Goal: Task Accomplishment & Management: Complete application form

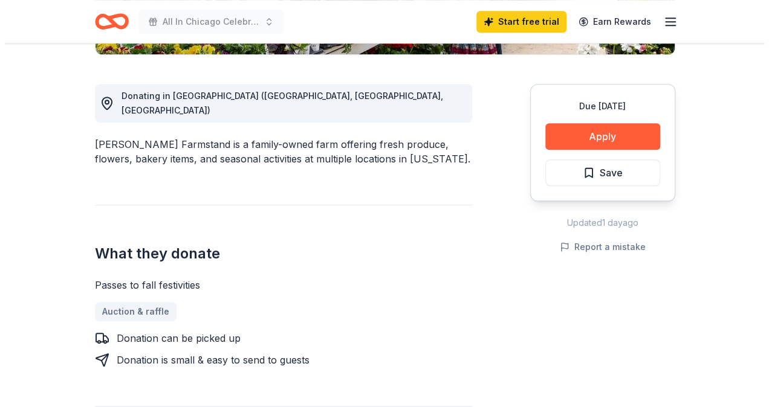
scroll to position [315, 0]
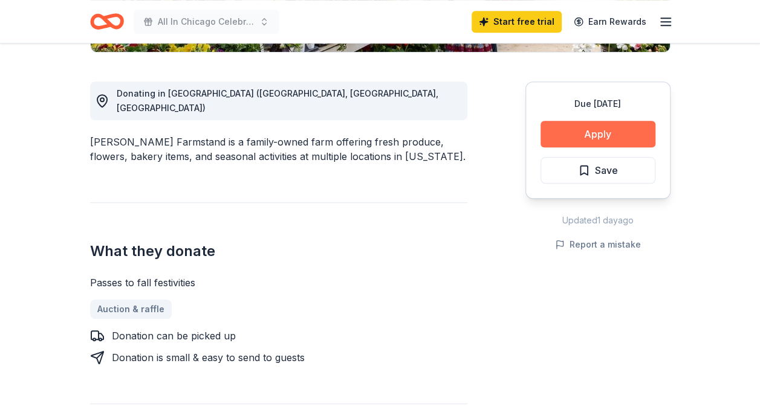
click at [582, 128] on button "Apply" at bounding box center [597, 134] width 115 height 27
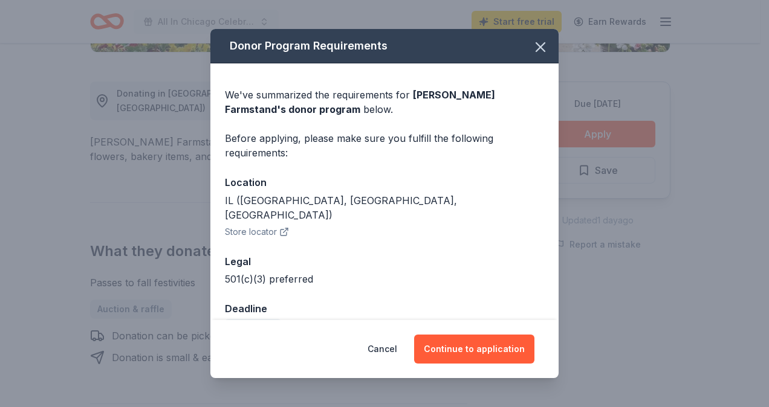
scroll to position [16, 0]
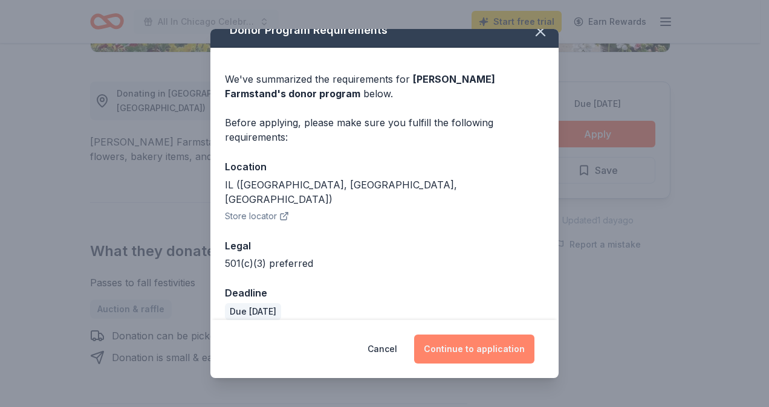
click at [456, 354] on button "Continue to application" at bounding box center [474, 349] width 120 height 29
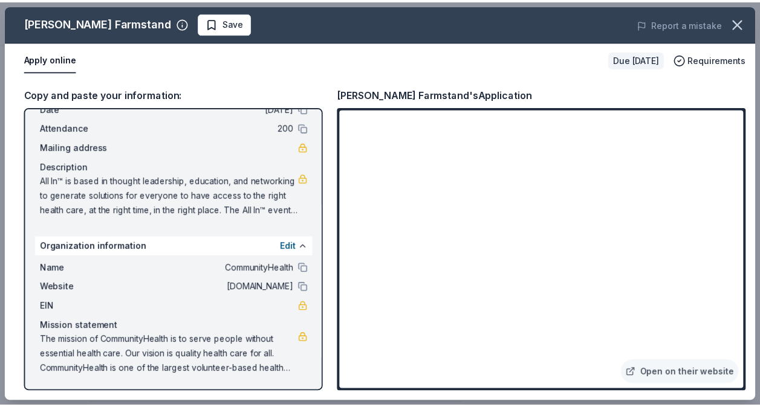
scroll to position [0, 0]
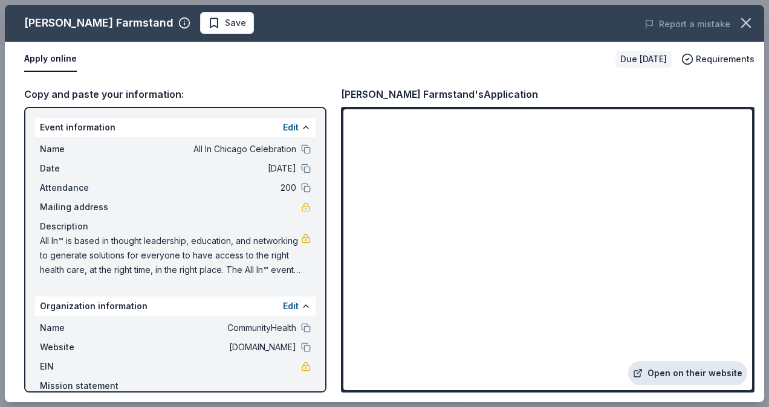
click at [678, 374] on link "Open on their website" at bounding box center [687, 373] width 119 height 24
click at [746, 24] on icon "button" at bounding box center [745, 23] width 17 height 17
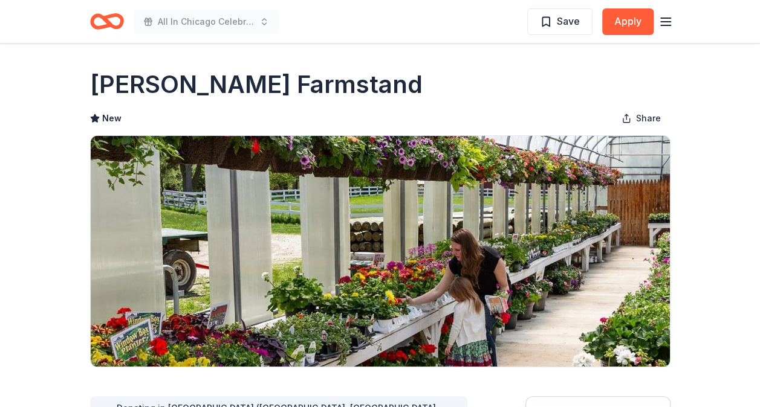
click at [109, 22] on icon "Home" at bounding box center [112, 21] width 19 height 12
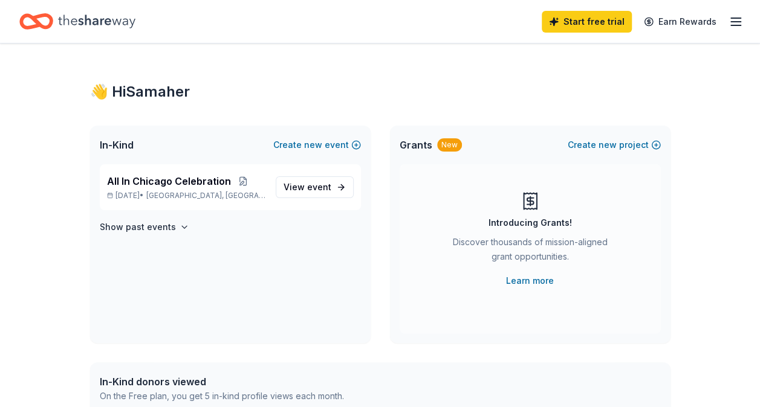
click at [102, 24] on icon "Home" at bounding box center [96, 21] width 77 height 25
click at [734, 18] on line "button" at bounding box center [736, 18] width 10 height 0
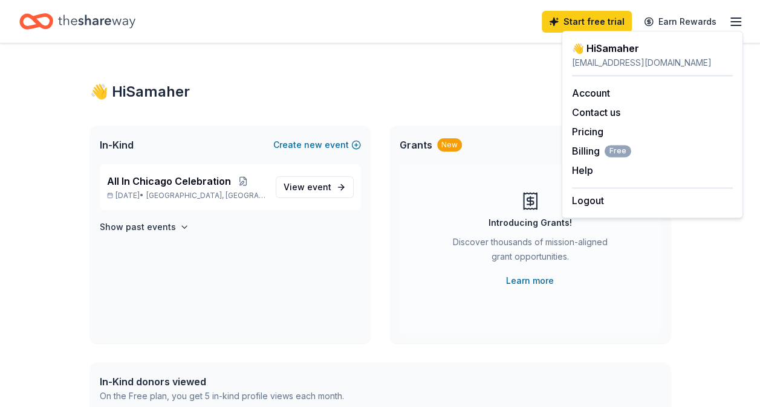
click at [734, 22] on line "button" at bounding box center [736, 22] width 10 height 0
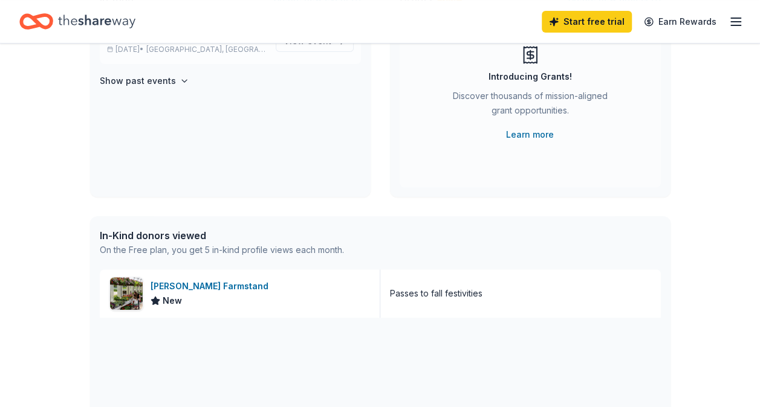
scroll to position [268, 0]
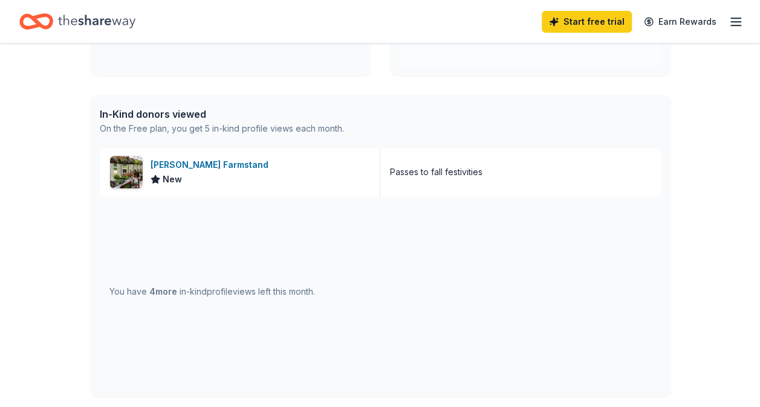
click at [150, 295] on span "4 more" at bounding box center [163, 291] width 28 height 10
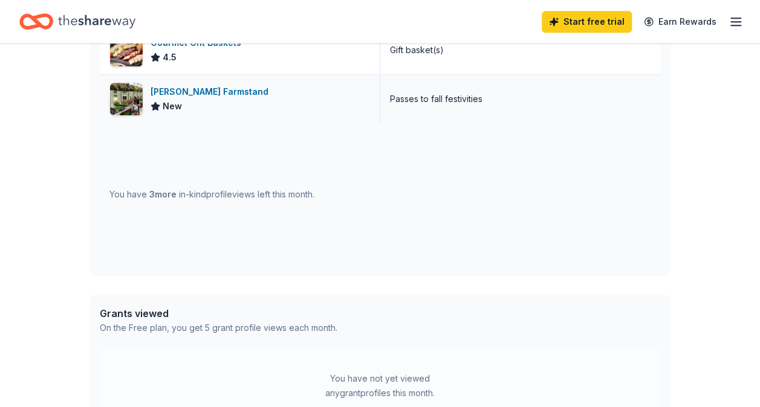
scroll to position [398, 0]
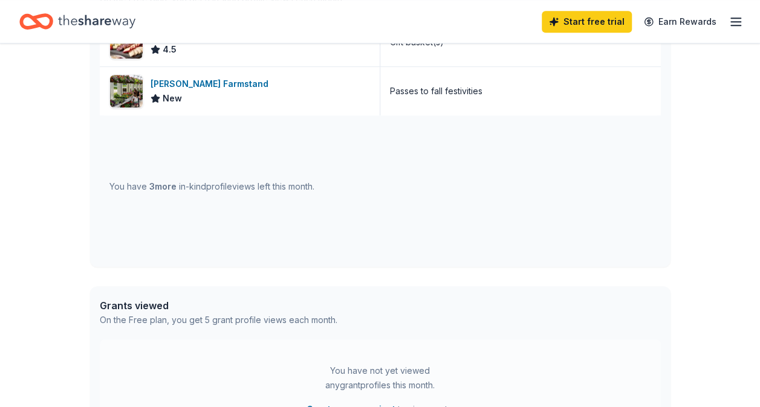
click at [84, 21] on icon "Home" at bounding box center [96, 21] width 77 height 25
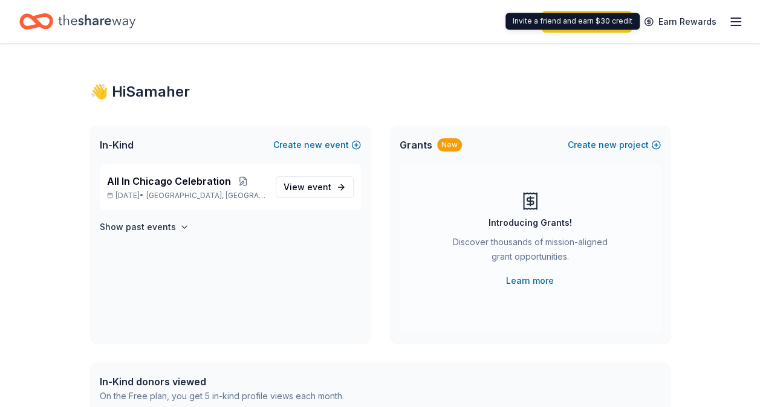
click at [738, 18] on line "button" at bounding box center [736, 18] width 10 height 0
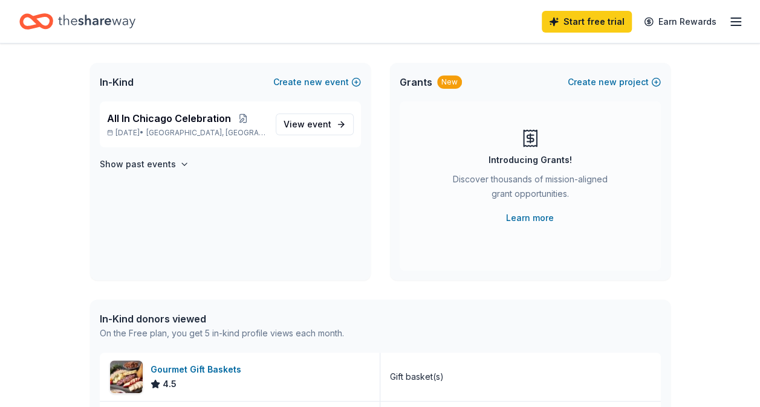
scroll to position [41, 0]
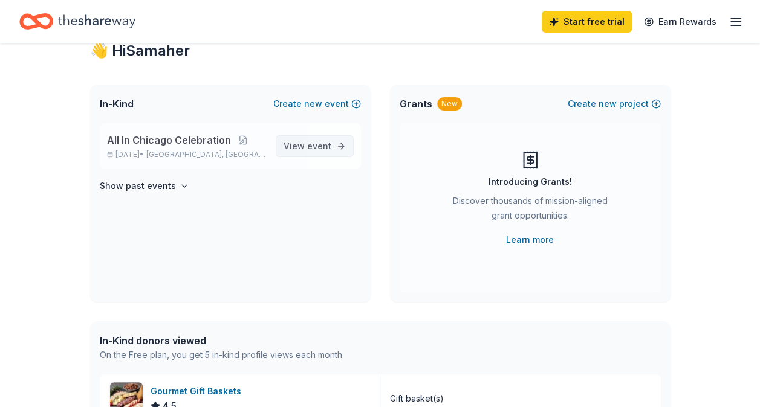
click at [305, 154] on link "View event" at bounding box center [315, 146] width 78 height 22
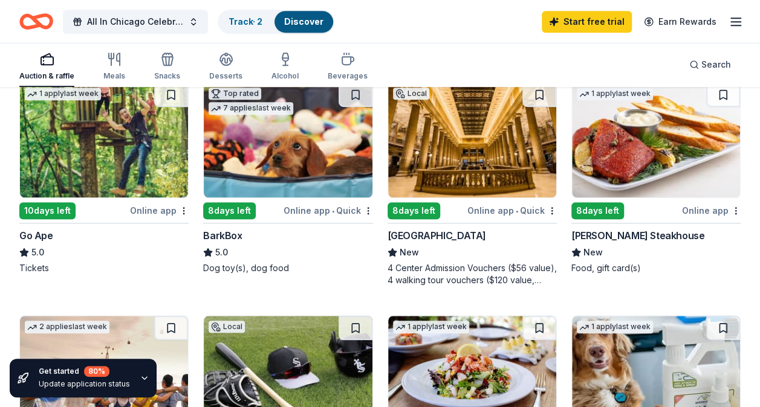
scroll to position [374, 0]
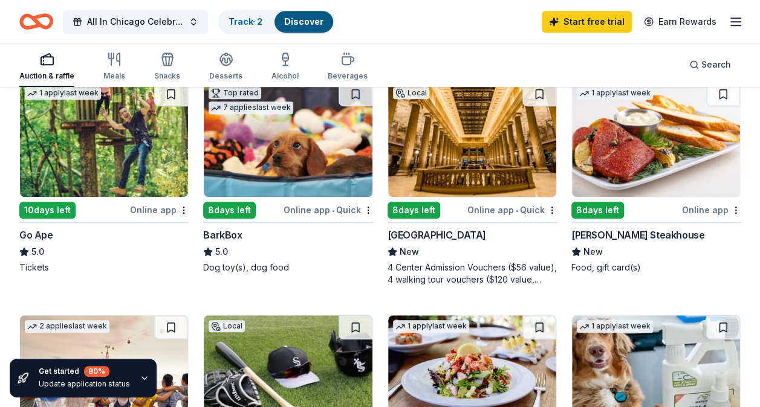
drag, startPoint x: 440, startPoint y: 173, endPoint x: 418, endPoint y: 167, distance: 22.6
click at [418, 167] on img at bounding box center [472, 139] width 168 height 115
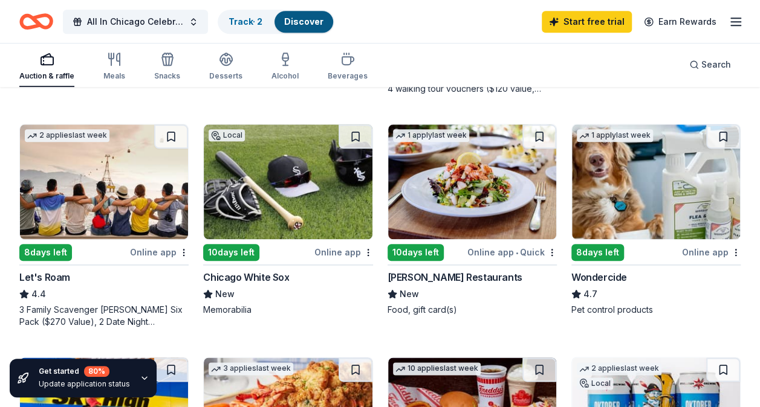
scroll to position [565, 0]
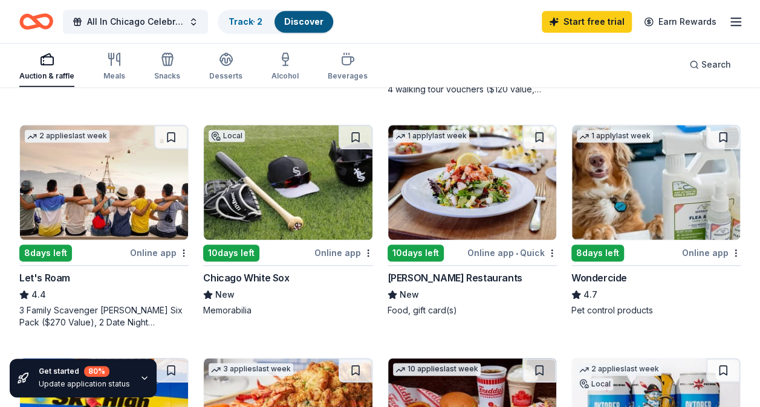
click at [435, 216] on img at bounding box center [472, 182] width 168 height 115
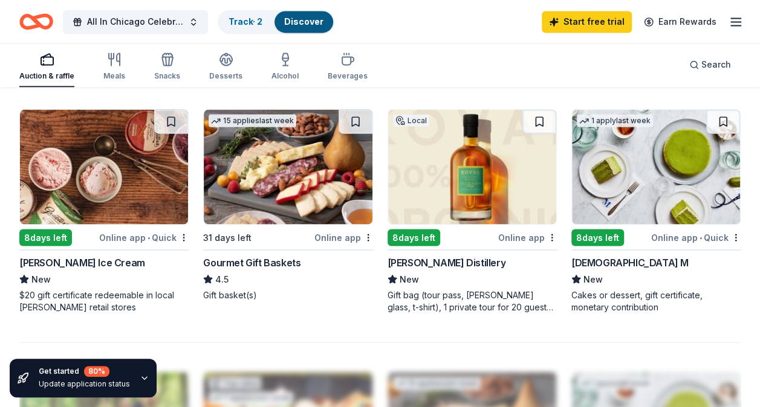
scroll to position [1035, 0]
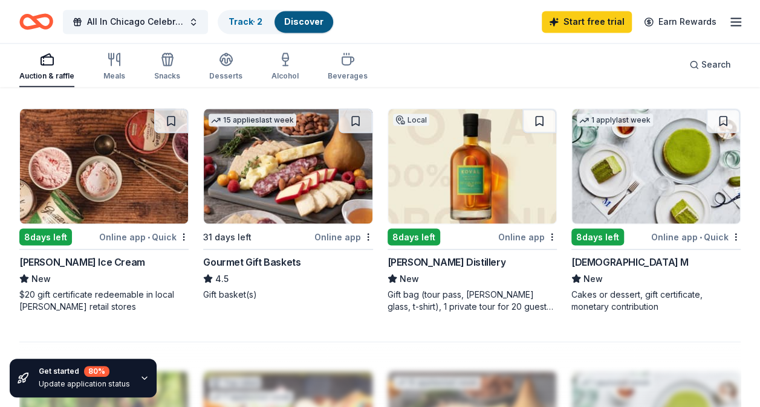
click at [444, 193] on img at bounding box center [472, 166] width 168 height 115
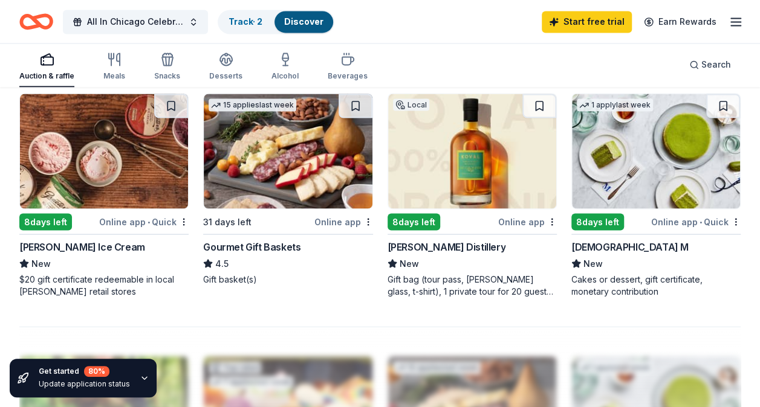
scroll to position [1049, 0]
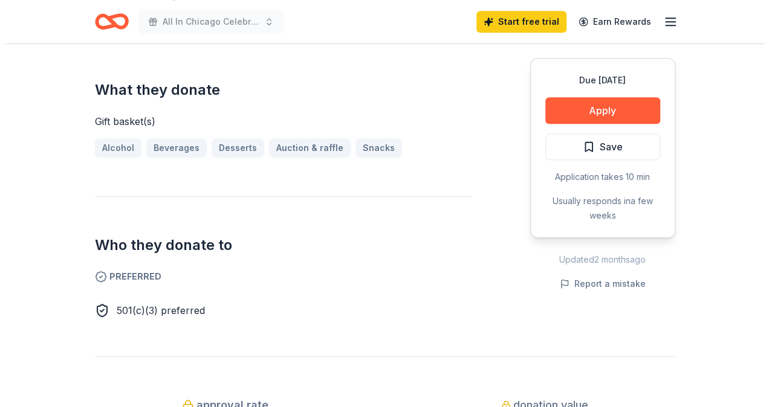
scroll to position [477, 0]
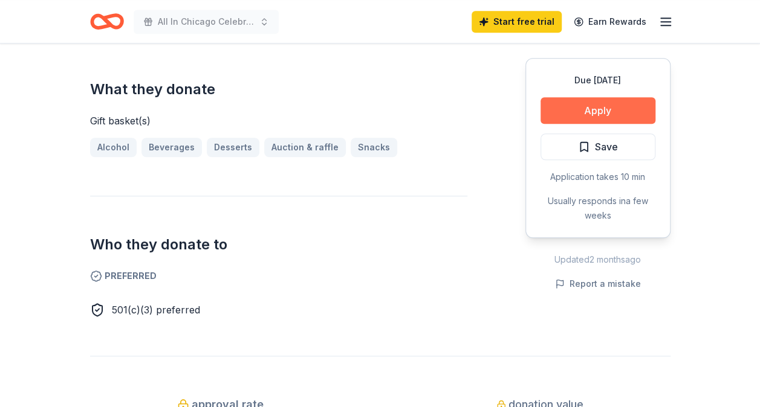
click at [587, 120] on button "Apply" at bounding box center [597, 110] width 115 height 27
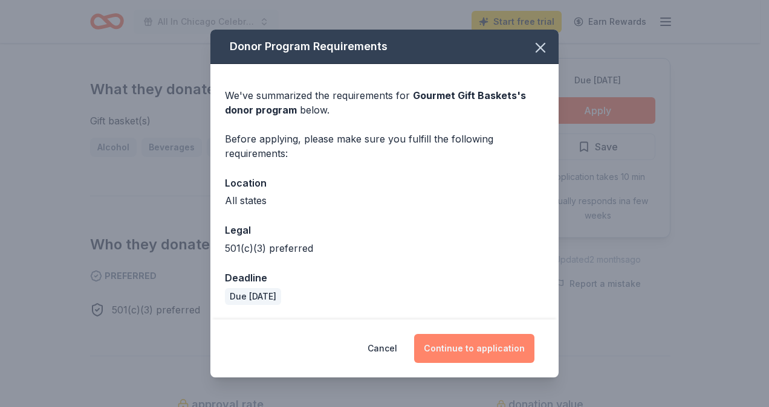
click at [466, 351] on button "Continue to application" at bounding box center [474, 348] width 120 height 29
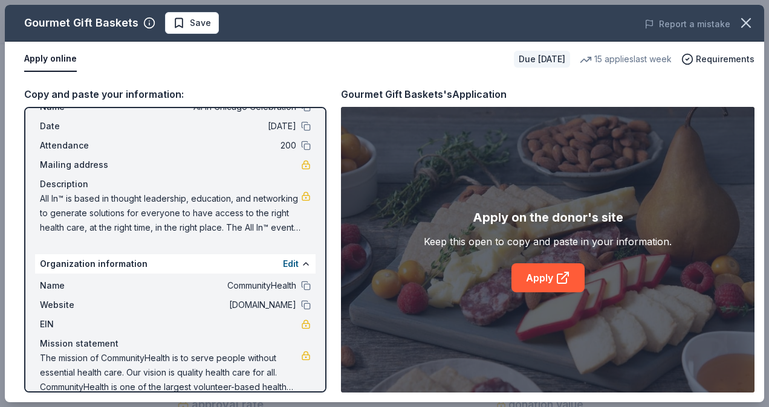
scroll to position [60, 0]
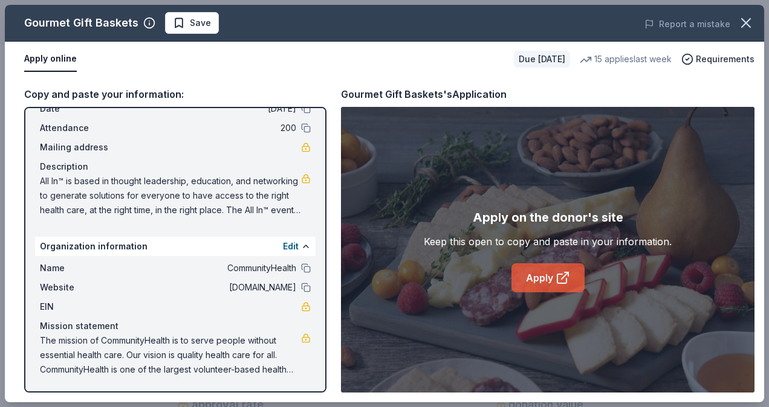
click at [556, 273] on icon at bounding box center [562, 278] width 15 height 15
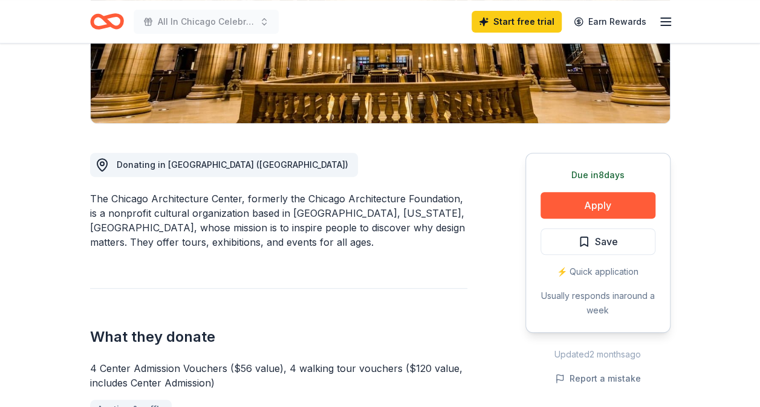
scroll to position [289, 0]
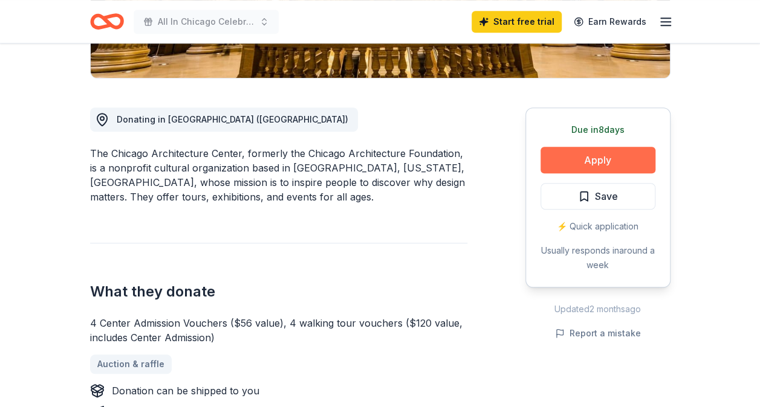
click at [565, 160] on button "Apply" at bounding box center [597, 160] width 115 height 27
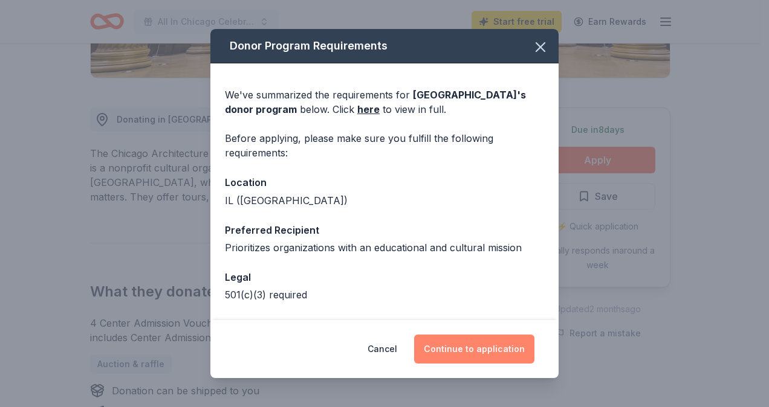
click at [445, 352] on button "Continue to application" at bounding box center [474, 349] width 120 height 29
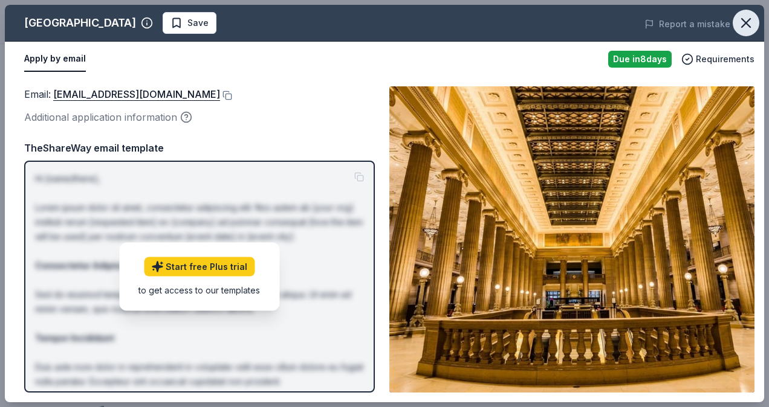
click at [742, 21] on icon "button" at bounding box center [745, 23] width 17 height 17
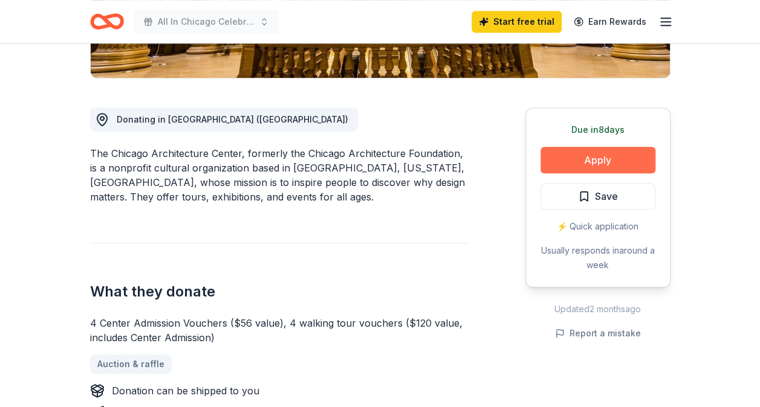
click at [597, 166] on button "Apply" at bounding box center [597, 160] width 115 height 27
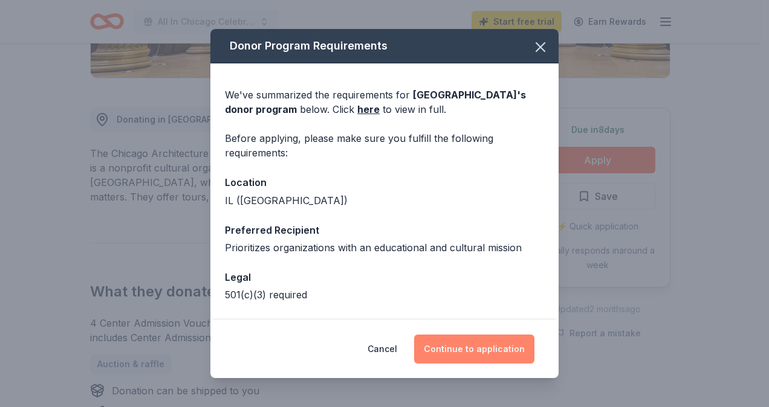
click at [449, 348] on button "Continue to application" at bounding box center [474, 349] width 120 height 29
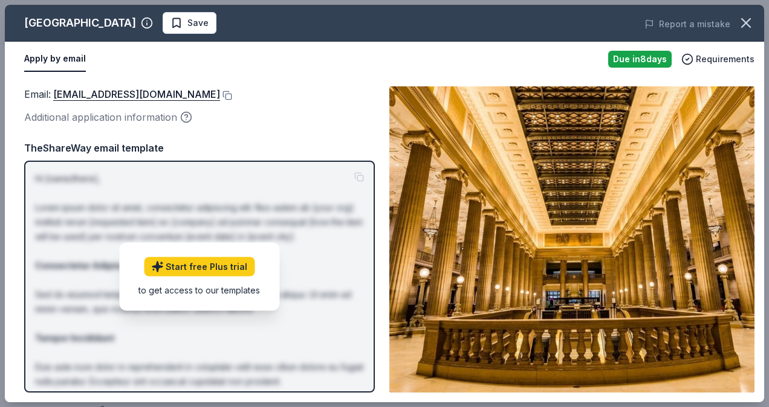
click at [297, 219] on p "Hi [name/there], Lorem ipsum dolor sit amet, consectetur adipiscing elit. Nos a…" at bounding box center [199, 353] width 329 height 363
click at [753, 21] on icon "button" at bounding box center [745, 23] width 17 height 17
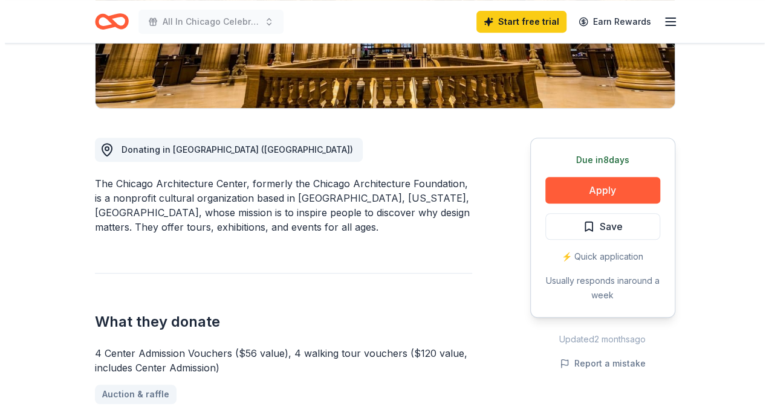
scroll to position [256, 0]
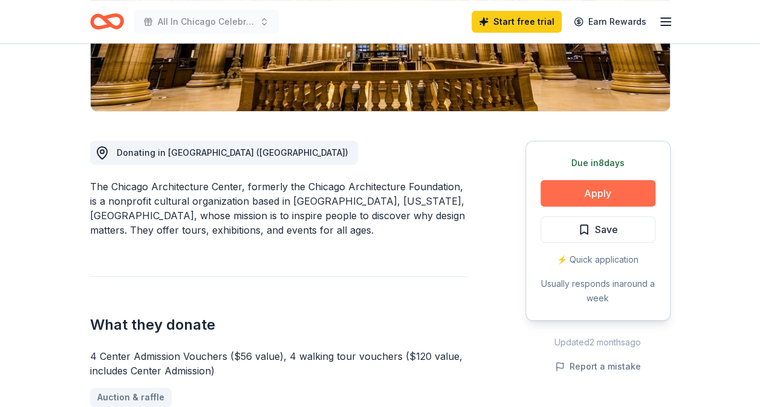
click at [567, 197] on button "Apply" at bounding box center [597, 193] width 115 height 27
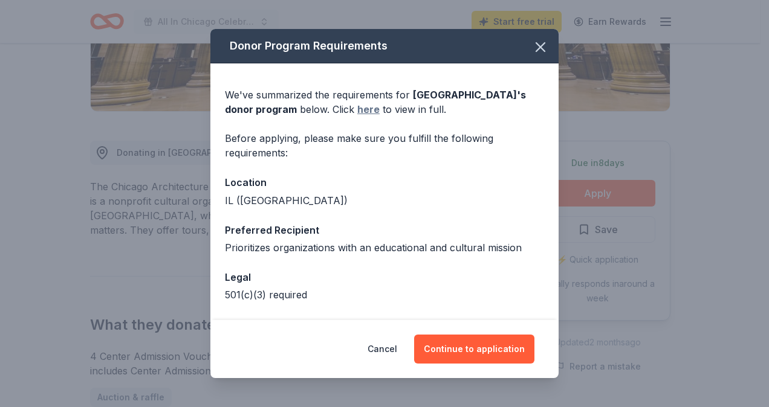
click at [380, 114] on link "here" at bounding box center [368, 109] width 22 height 15
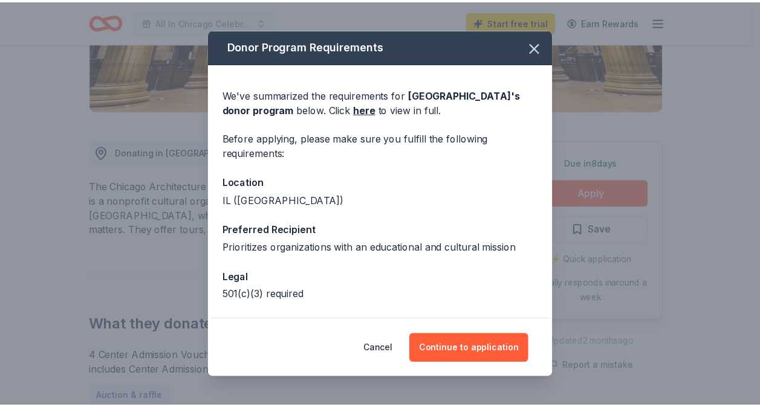
scroll to position [46, 0]
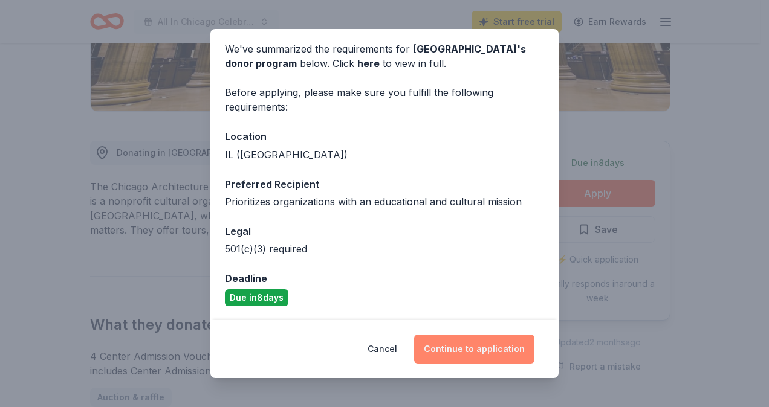
click at [424, 339] on button "Continue to application" at bounding box center [474, 349] width 120 height 29
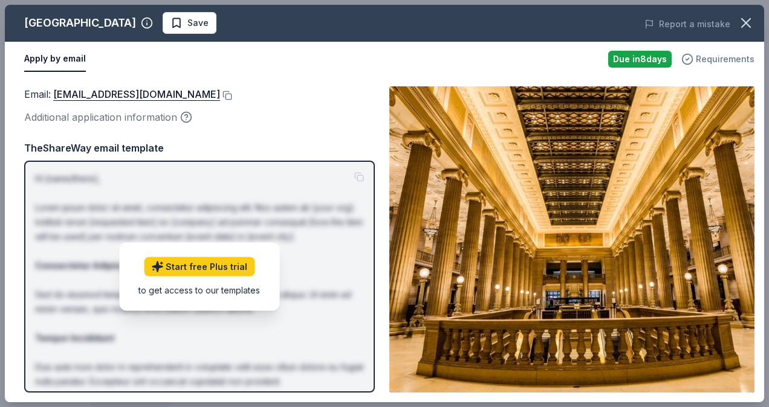
click at [693, 62] on circle "button" at bounding box center [687, 59] width 10 height 10
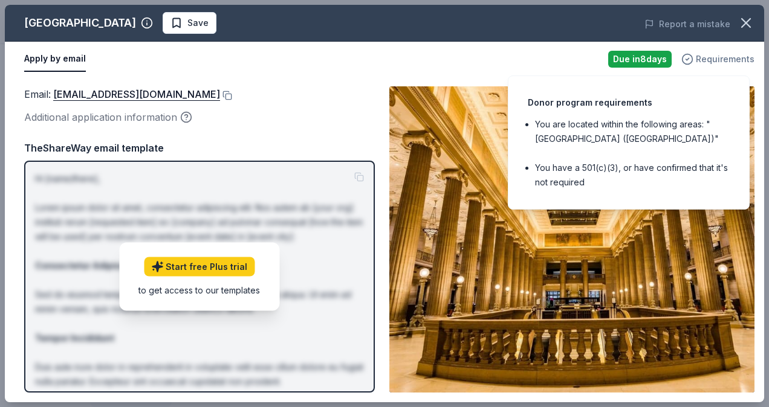
click at [693, 62] on circle "button" at bounding box center [687, 59] width 10 height 10
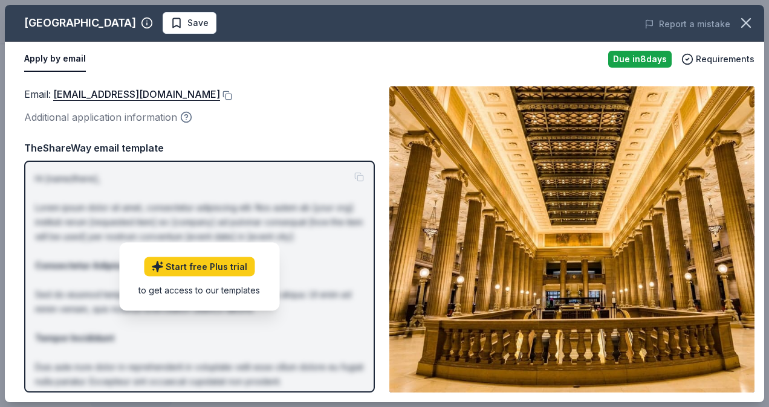
click at [184, 118] on icon "button" at bounding box center [186, 117] width 12 height 12
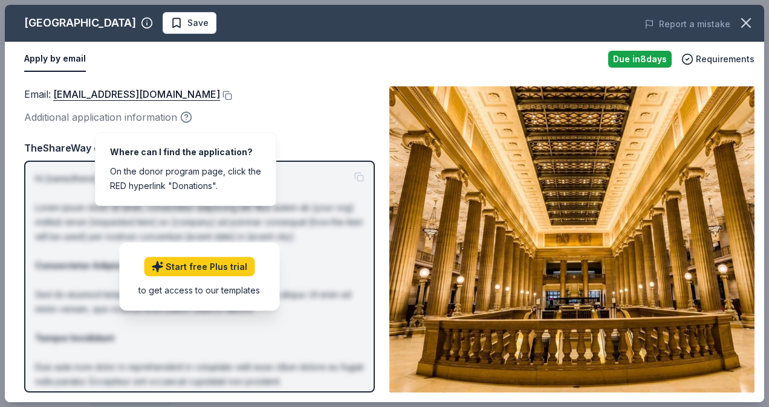
click at [184, 118] on icon "button" at bounding box center [186, 117] width 12 height 12
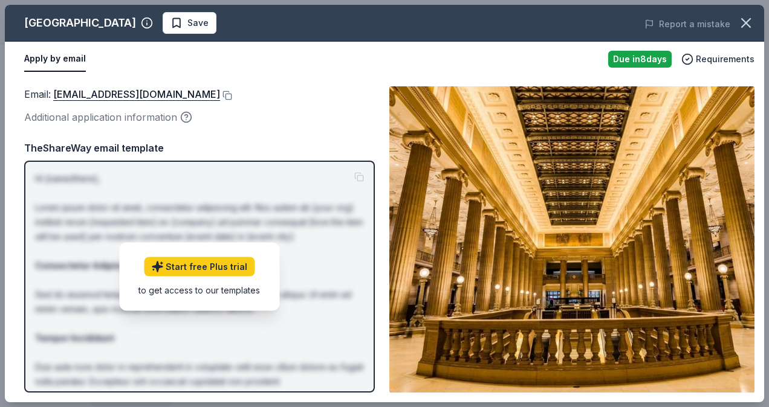
click at [231, 98] on div "Email : donationrequests@architecture.org" at bounding box center [199, 94] width 351 height 16
click at [224, 94] on button at bounding box center [226, 96] width 12 height 10
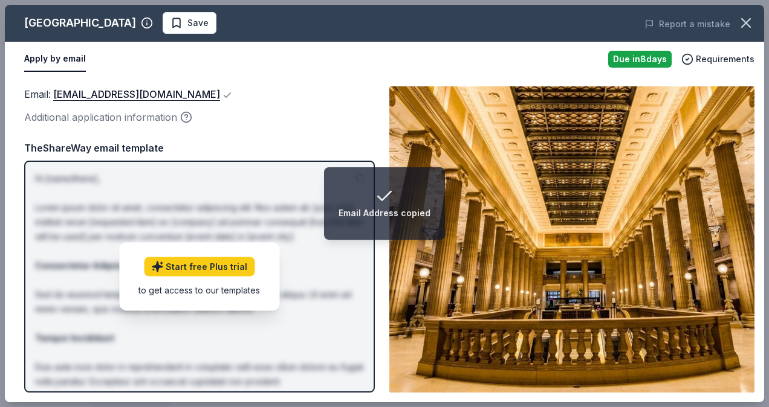
click at [203, 234] on p "Hi [name/there], Lorem ipsum dolor sit amet, consectetur adipiscing elit. Nos a…" at bounding box center [199, 353] width 329 height 363
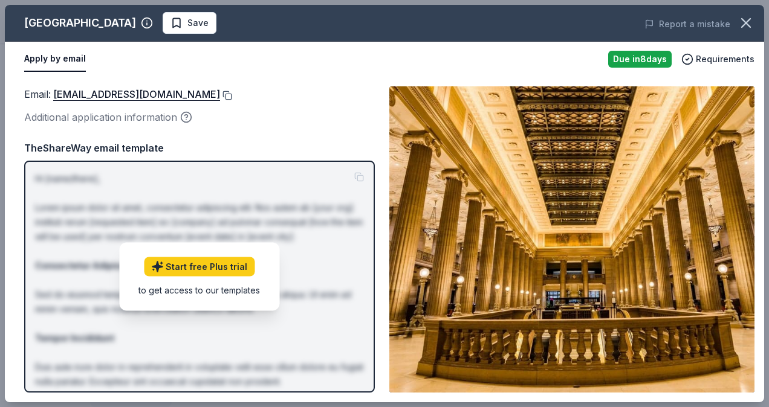
click at [227, 91] on button at bounding box center [226, 96] width 12 height 10
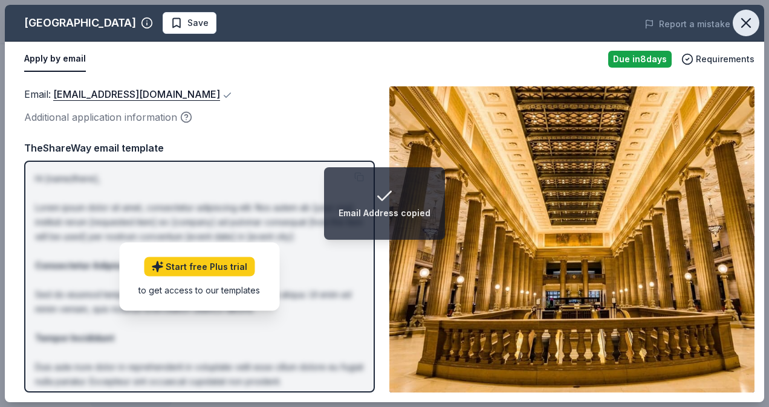
click at [742, 22] on icon "button" at bounding box center [745, 23] width 17 height 17
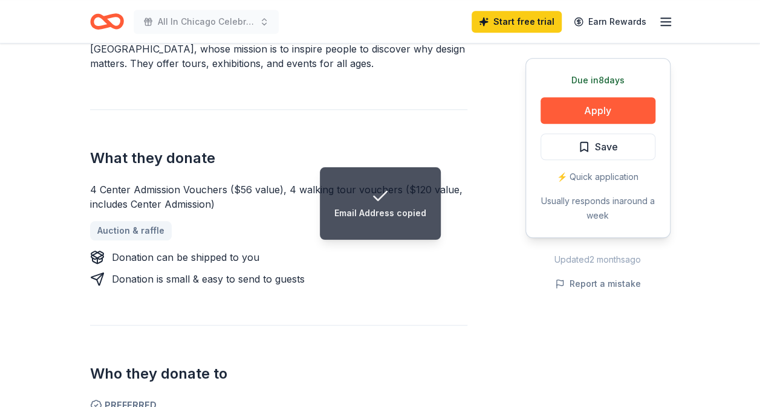
scroll to position [425, 0]
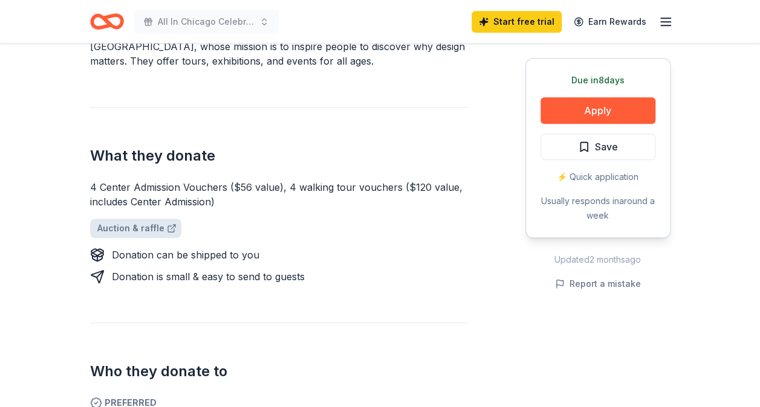
click at [150, 233] on link "Auction & raffle" at bounding box center [135, 228] width 91 height 19
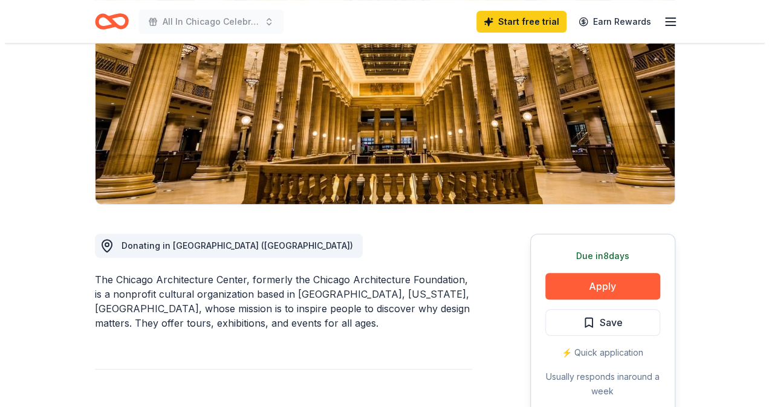
scroll to position [165, 0]
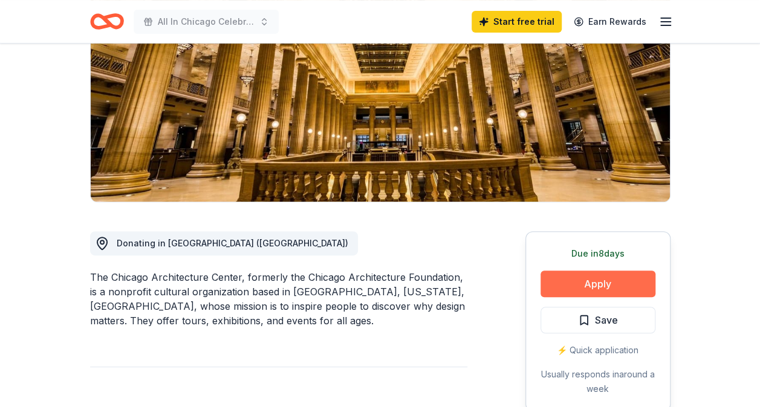
click at [591, 283] on button "Apply" at bounding box center [597, 284] width 115 height 27
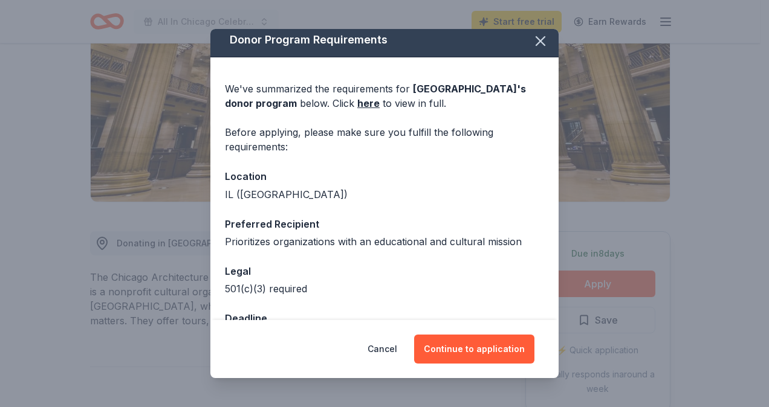
scroll to position [46, 0]
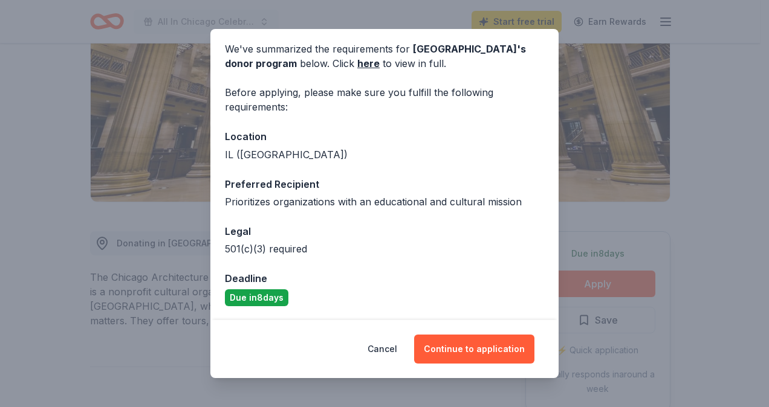
click at [421, 330] on div "Cancel Continue to application" at bounding box center [384, 349] width 348 height 58
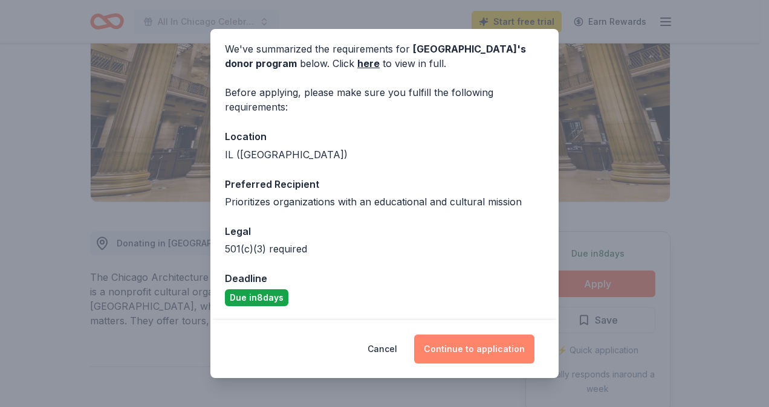
click at [462, 354] on button "Continue to application" at bounding box center [474, 349] width 120 height 29
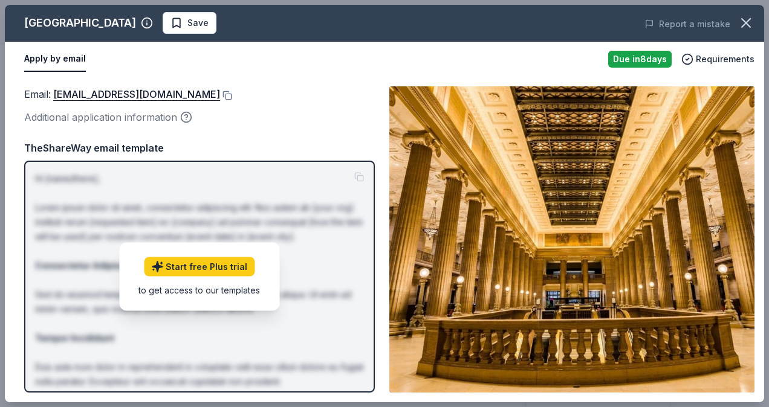
click at [228, 100] on div "Email : donationrequests@architecture.org" at bounding box center [199, 94] width 351 height 16
click at [227, 99] on button at bounding box center [226, 96] width 12 height 10
click at [226, 92] on button at bounding box center [226, 96] width 12 height 10
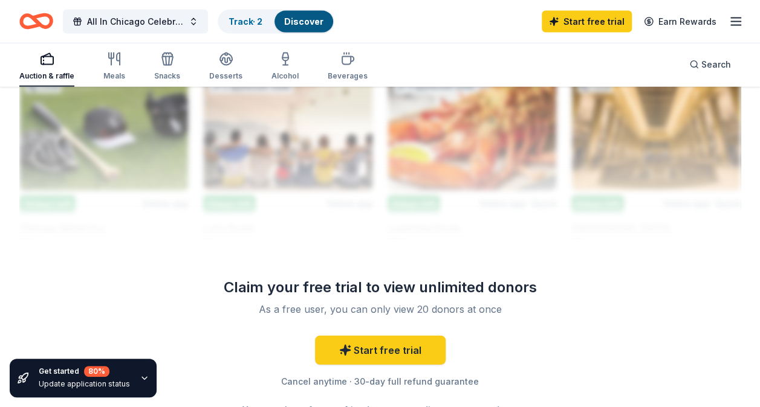
scroll to position [1344, 0]
click at [351, 345] on icon at bounding box center [345, 350] width 12 height 12
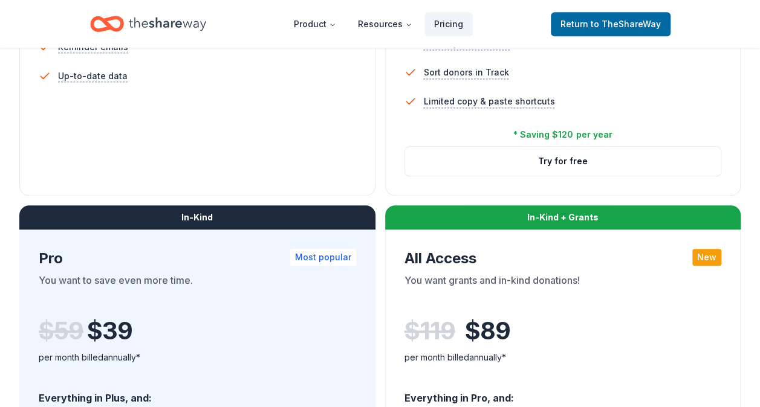
scroll to position [508, 0]
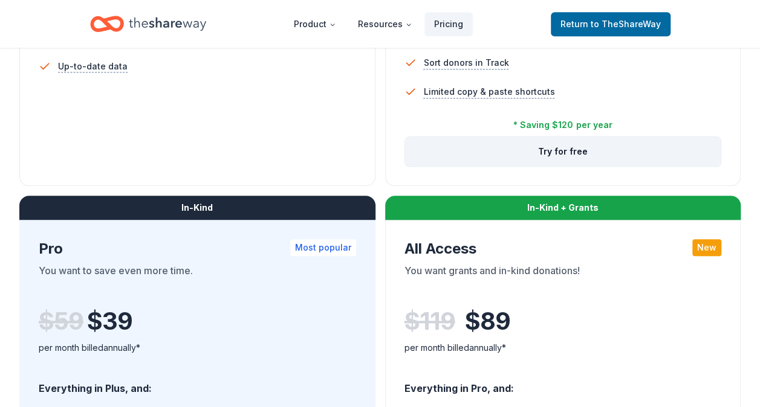
click at [522, 151] on button "Try for free" at bounding box center [563, 151] width 316 height 29
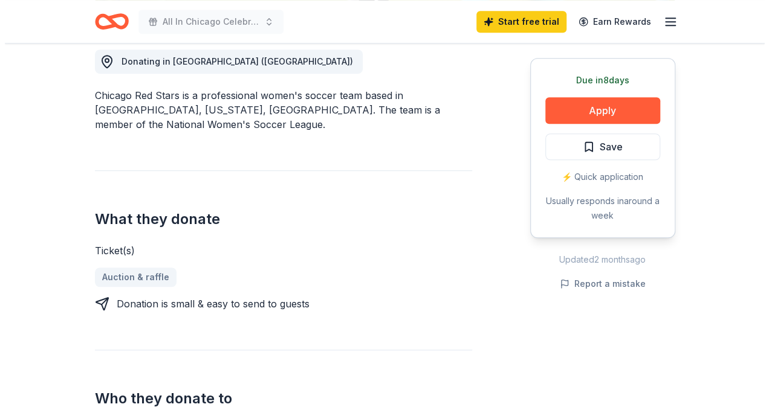
scroll to position [348, 0]
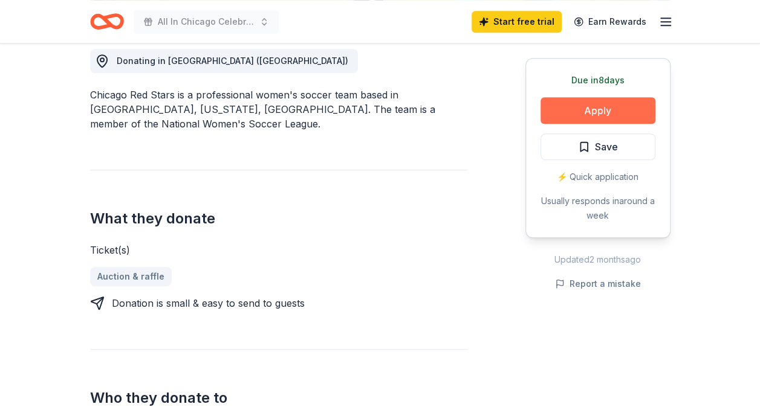
click at [558, 114] on button "Apply" at bounding box center [597, 110] width 115 height 27
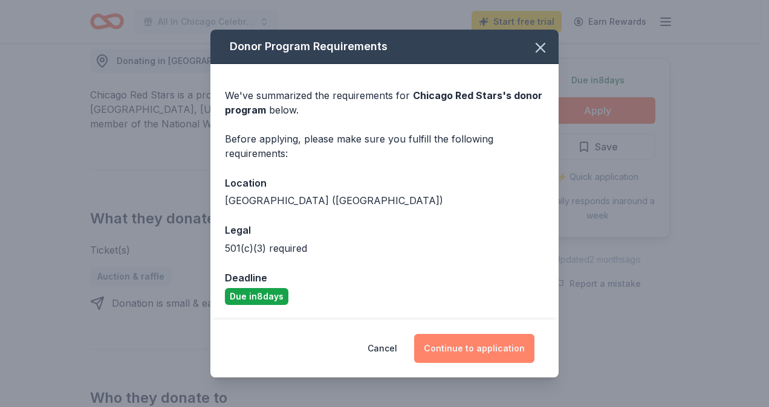
click at [457, 337] on button "Continue to application" at bounding box center [474, 348] width 120 height 29
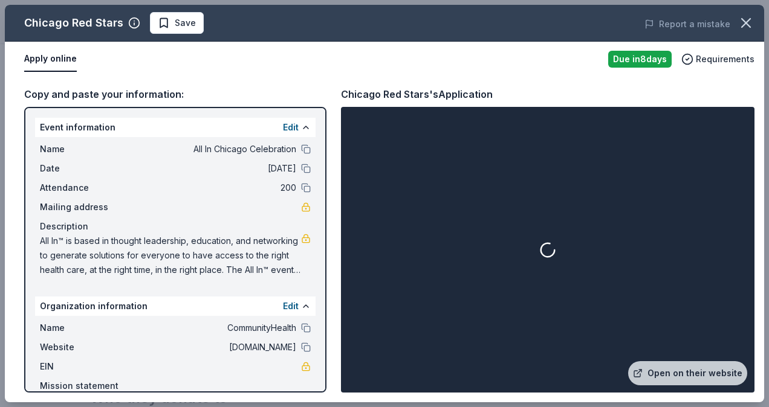
scroll to position [60, 0]
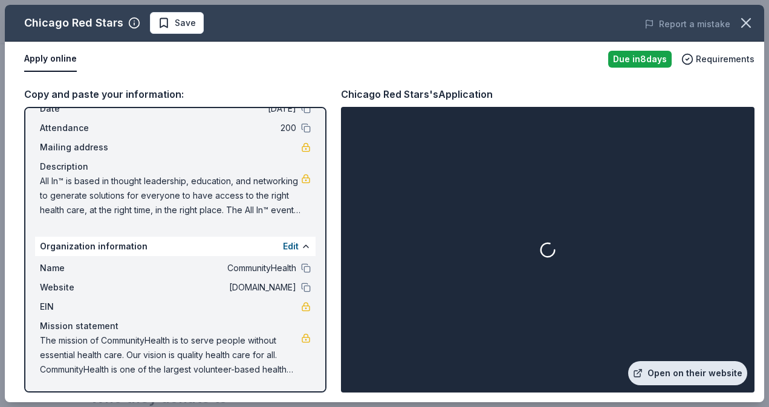
click at [665, 371] on link "Open on their website" at bounding box center [687, 373] width 119 height 24
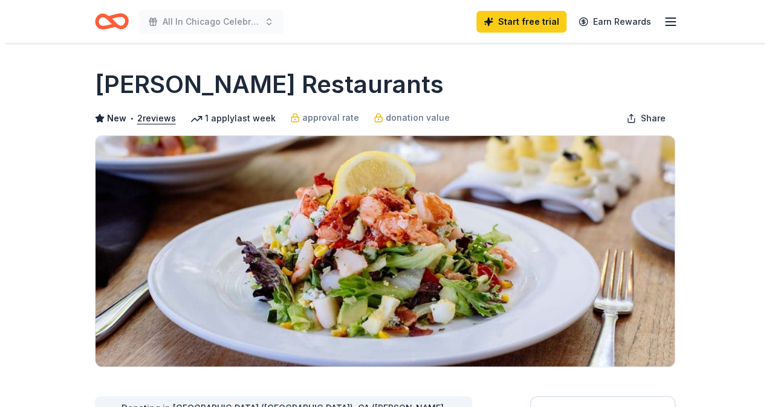
scroll to position [296, 0]
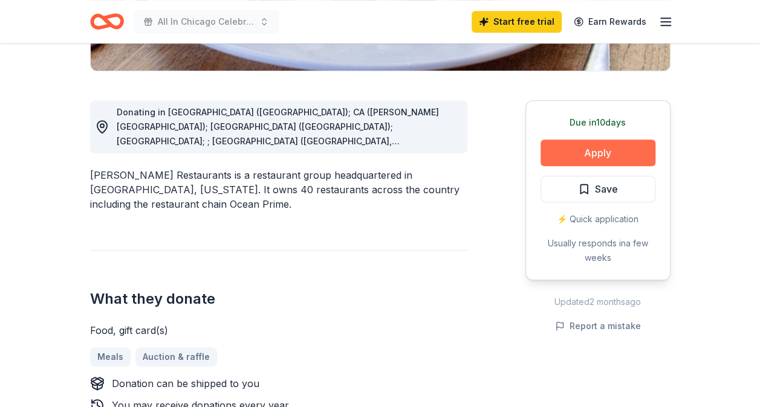
click at [593, 149] on button "Apply" at bounding box center [597, 153] width 115 height 27
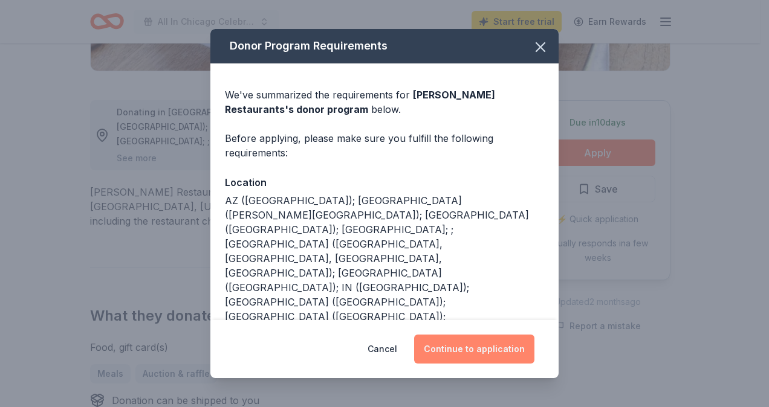
click at [457, 348] on button "Continue to application" at bounding box center [474, 349] width 120 height 29
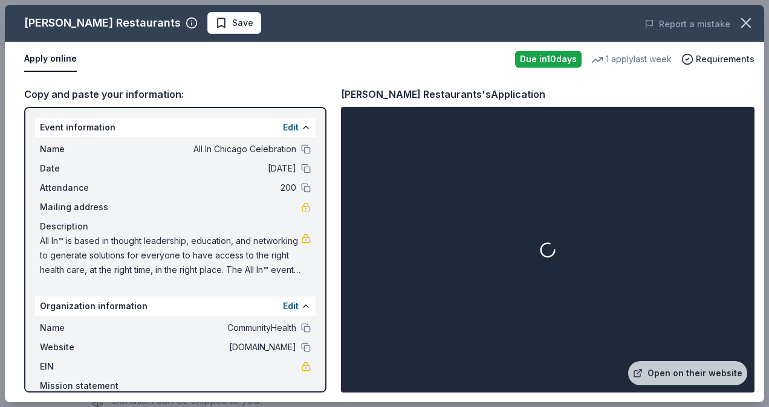
scroll to position [60, 0]
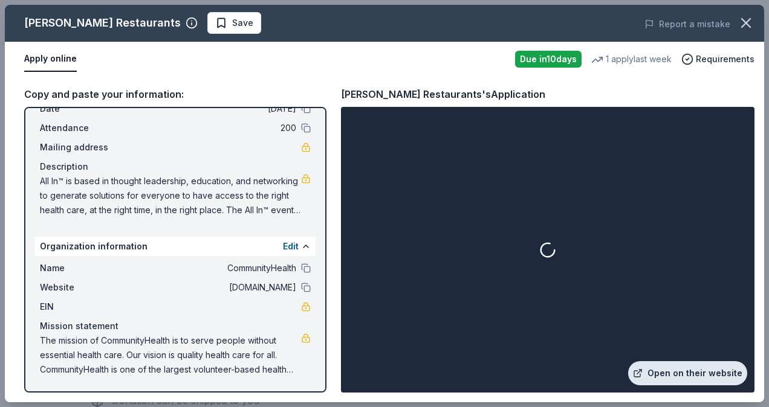
click at [671, 366] on link "Open on their website" at bounding box center [687, 373] width 119 height 24
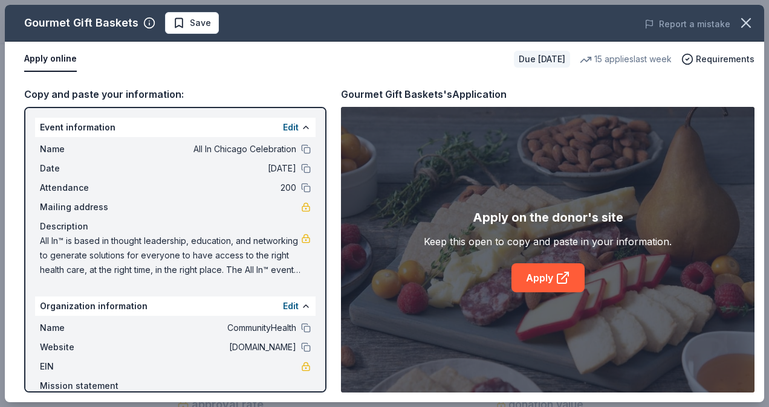
scroll to position [60, 0]
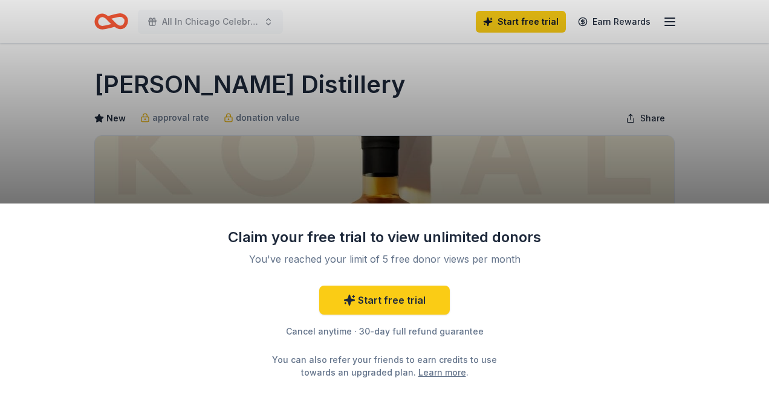
click at [719, 199] on div "Claim your free trial to view unlimited donors You've reached your limit of 5 f…" at bounding box center [384, 203] width 769 height 407
